Goal: Task Accomplishment & Management: Use online tool/utility

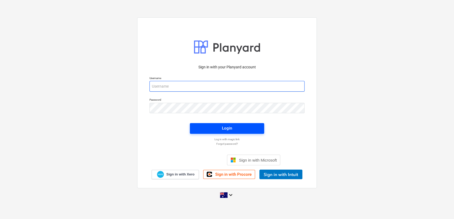
type input "[EMAIL_ADDRESS][PERSON_NAME][DOMAIN_NAME]"
click at [225, 128] on div "Login" at bounding box center [227, 128] width 10 height 7
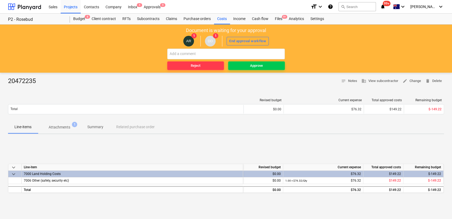
click at [62, 127] on p "Attachments" at bounding box center [60, 128] width 22 height 6
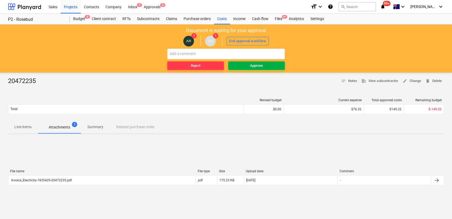
click at [251, 64] on div "Approve" at bounding box center [256, 66] width 13 height 6
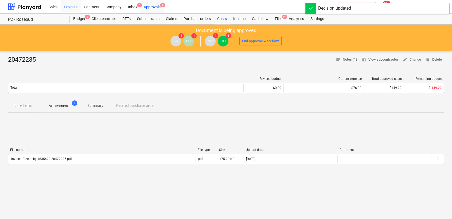
click at [152, 6] on div "Approvals 8" at bounding box center [152, 7] width 23 height 14
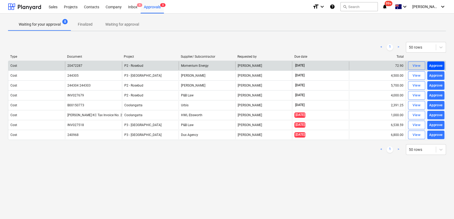
click at [434, 64] on div "Approve" at bounding box center [436, 66] width 14 height 6
